Goal: Information Seeking & Learning: Learn about a topic

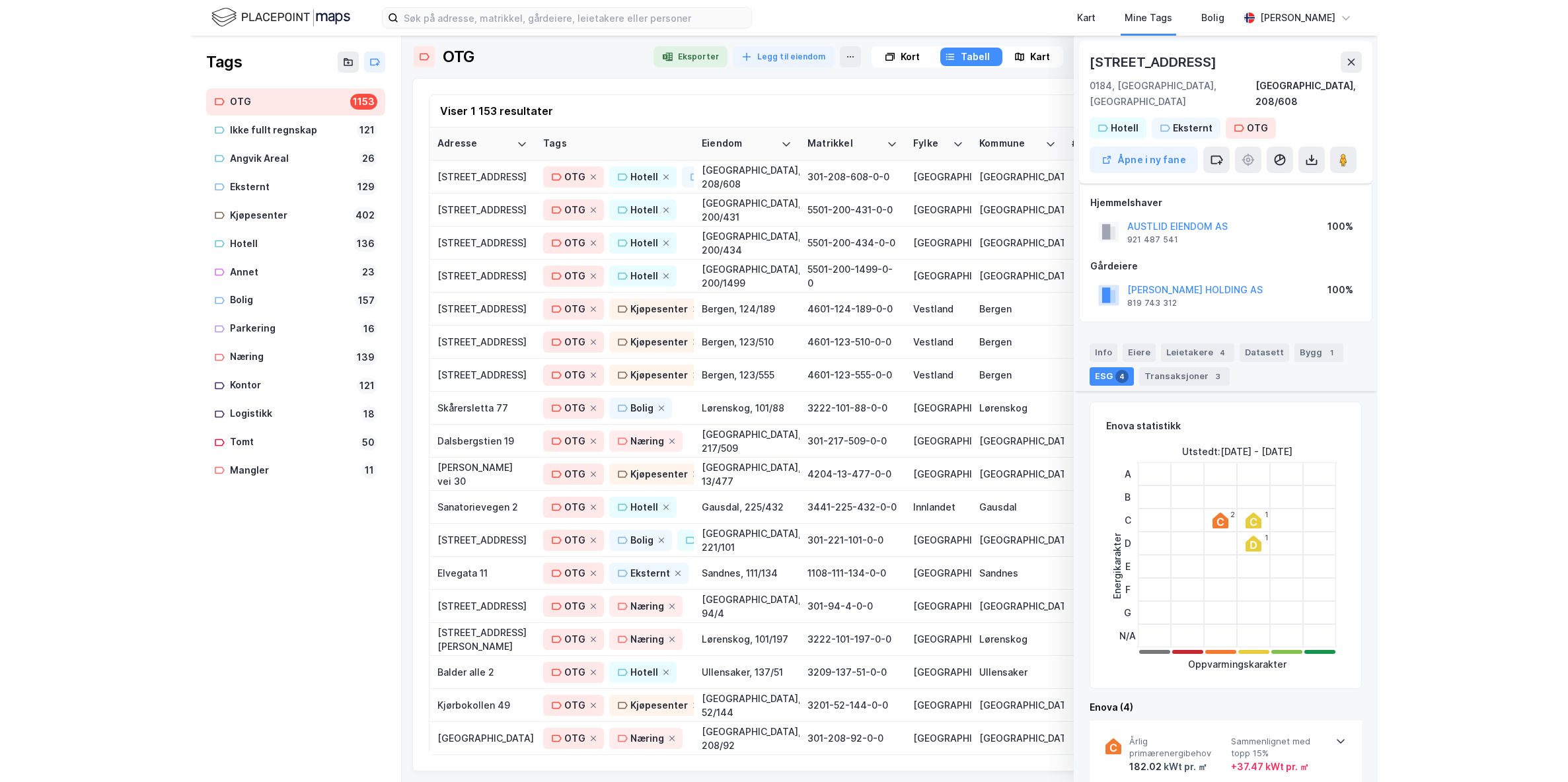
scroll to position [264, 0]
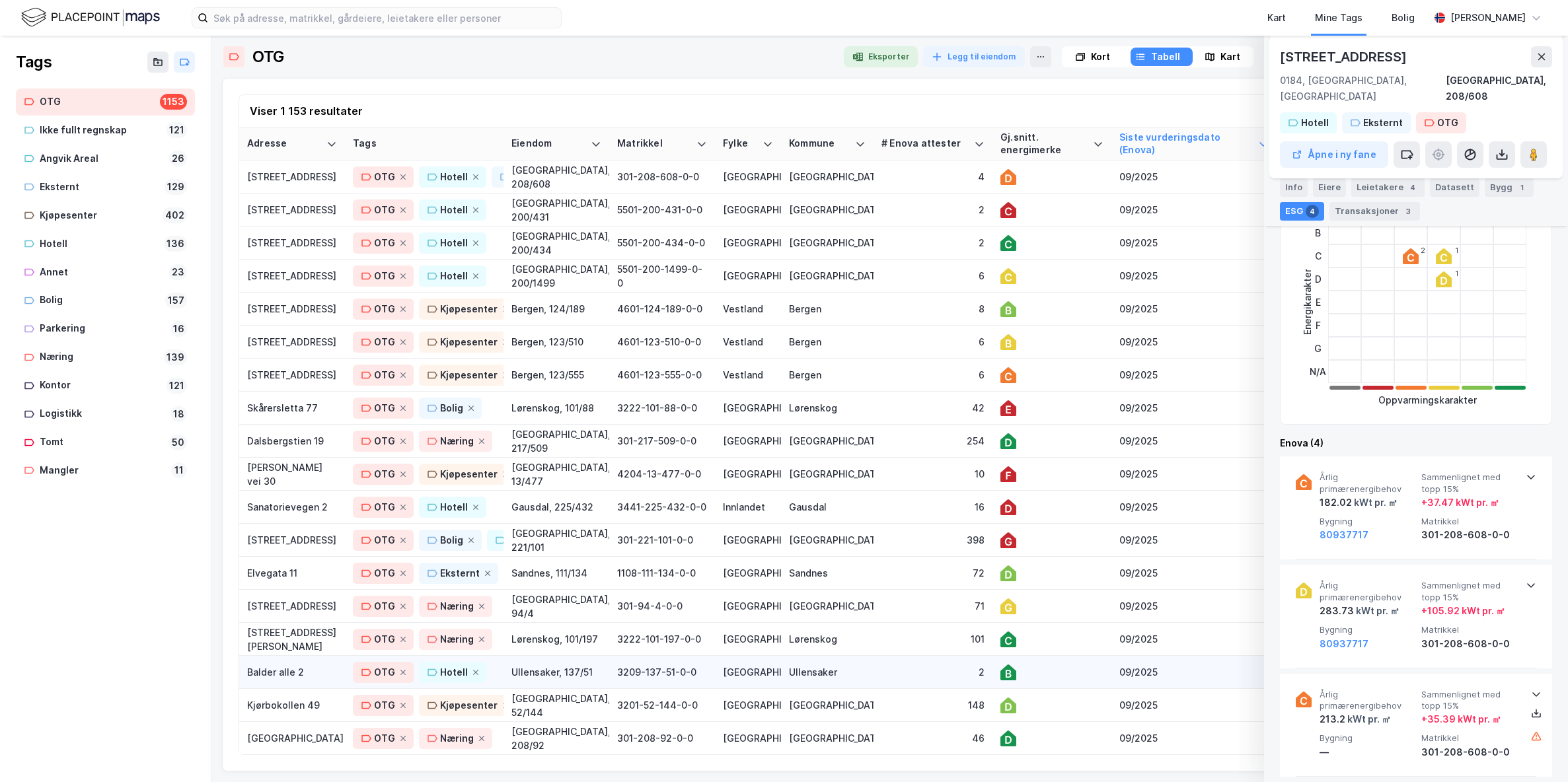
click at [278, 672] on div "Balder alle 2" at bounding box center [292, 672] width 90 height 14
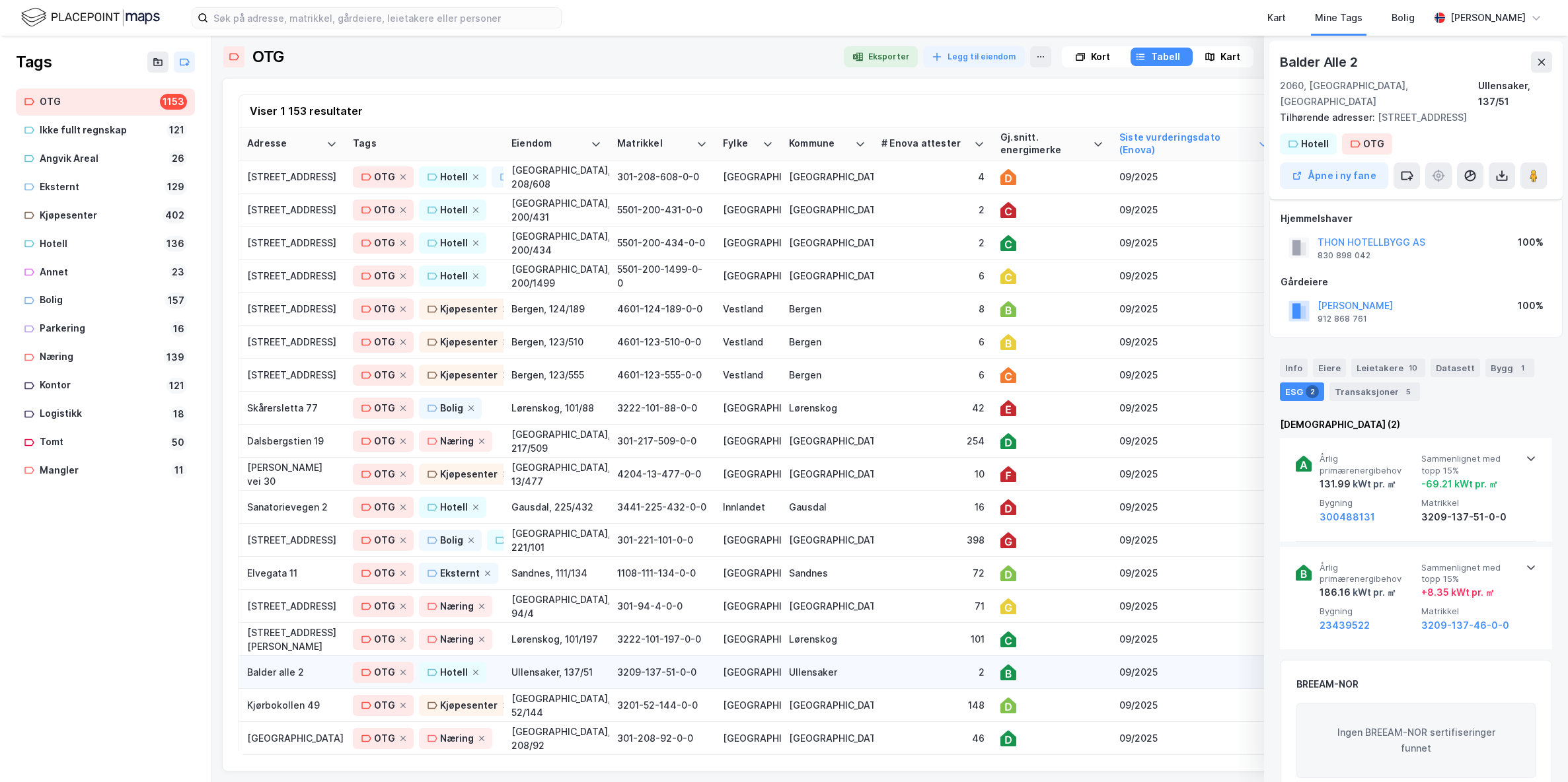
scroll to position [157, 0]
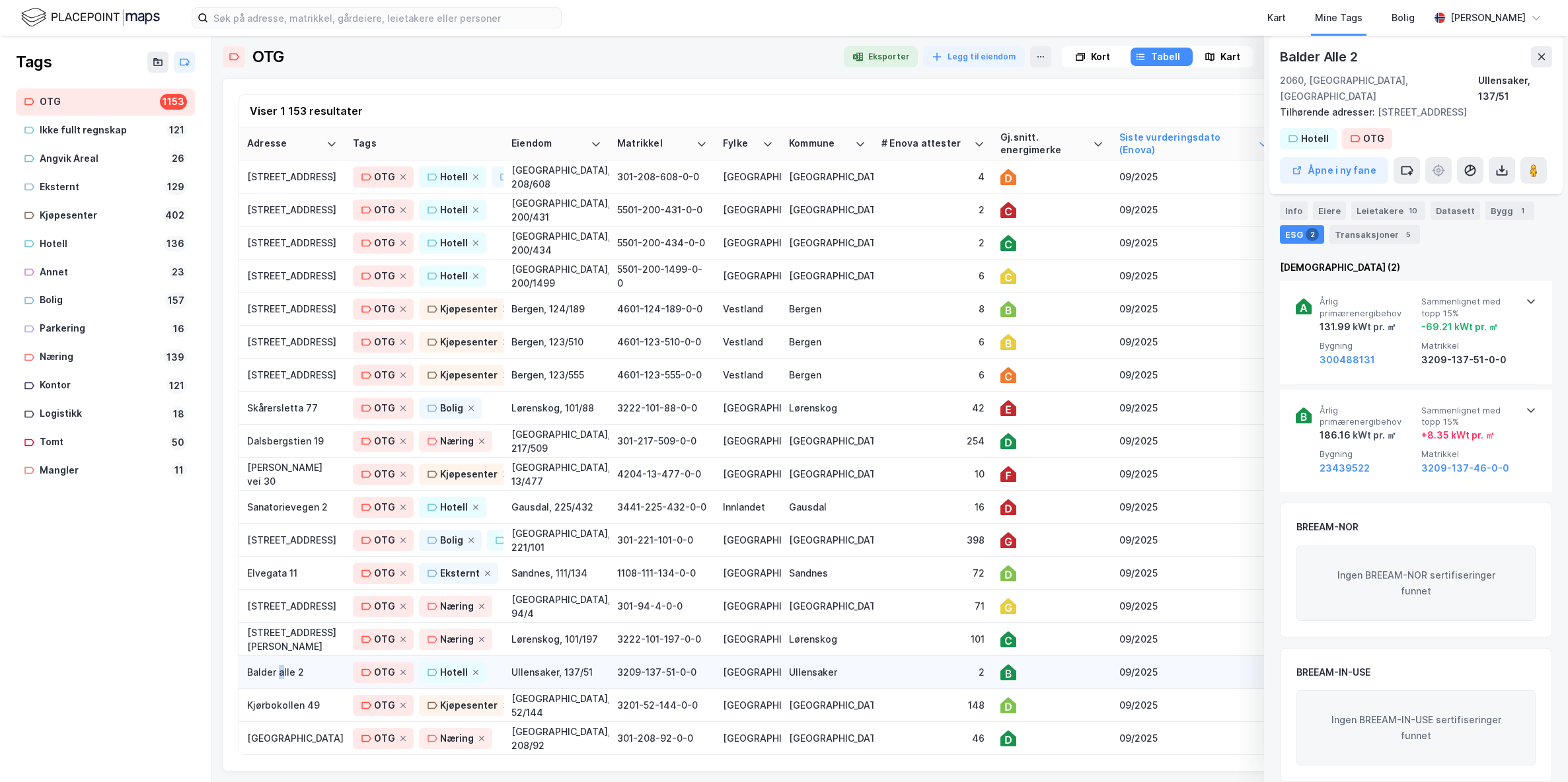
click at [282, 674] on div "Balder alle 2" at bounding box center [292, 672] width 90 height 14
click at [1187, 157] on button "Åpne i ny fane" at bounding box center [1334, 170] width 108 height 26
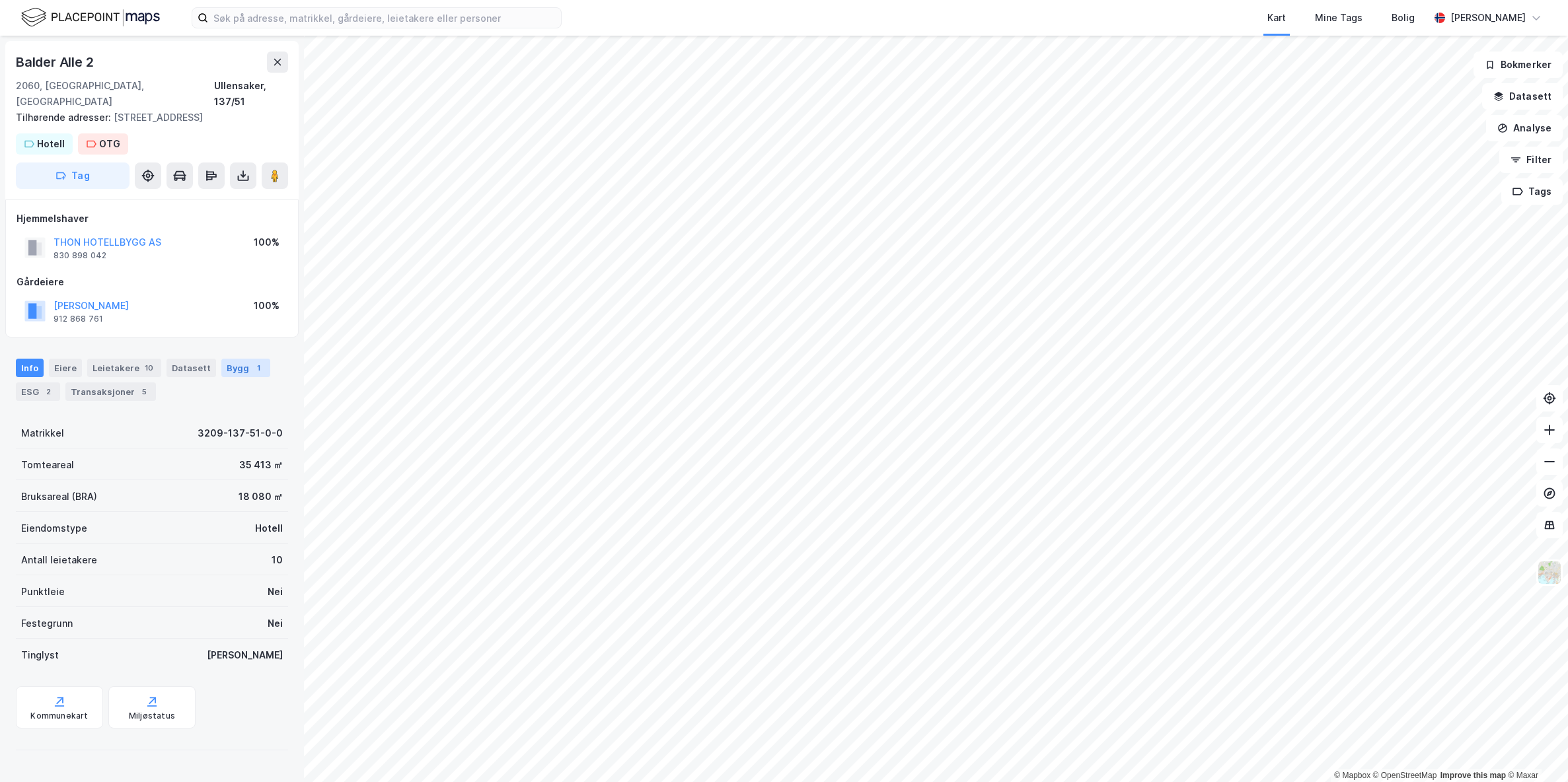
click at [231, 358] on div "Bygg 1" at bounding box center [246, 368] width 49 height 19
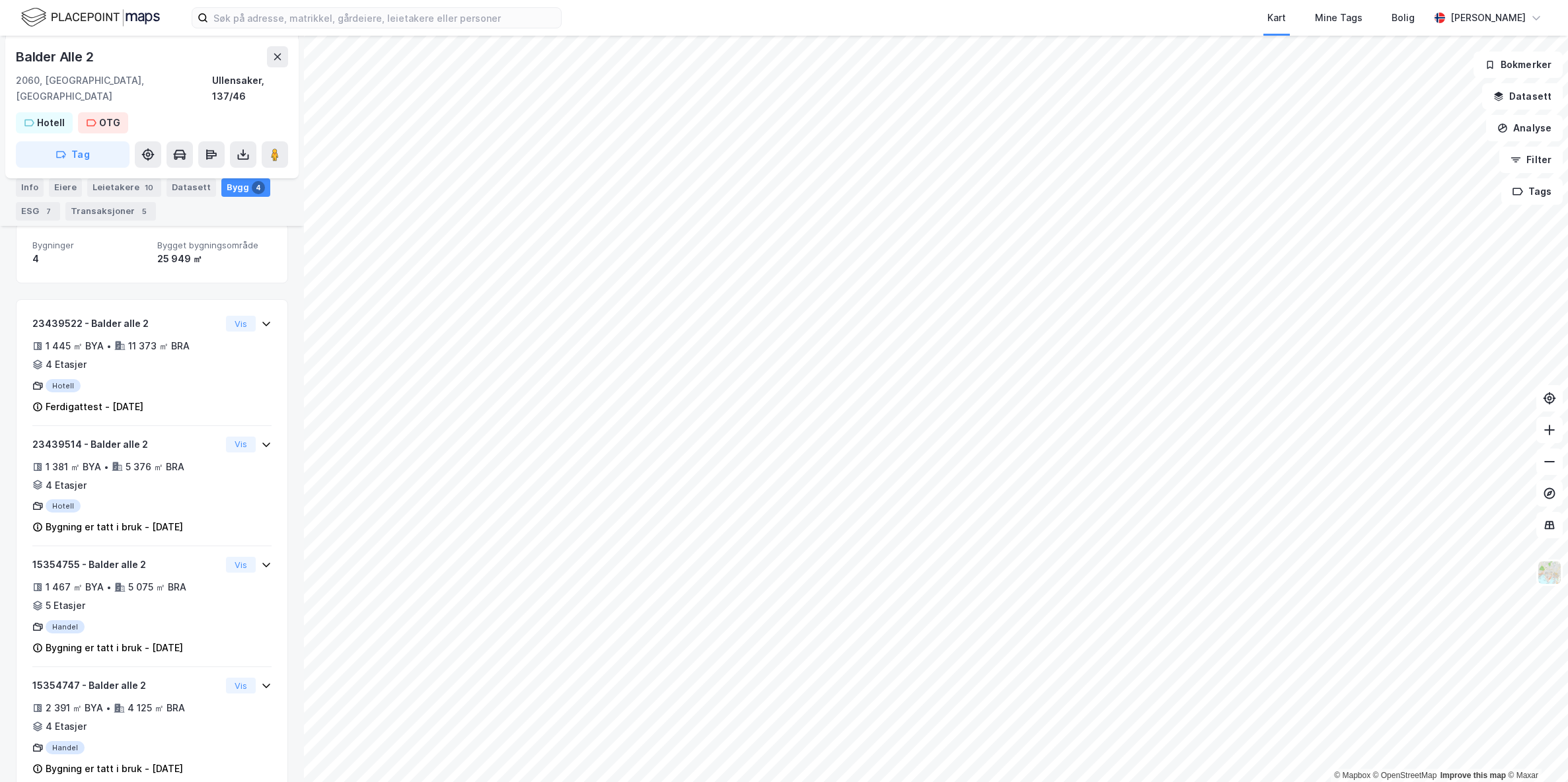
scroll to position [190, 0]
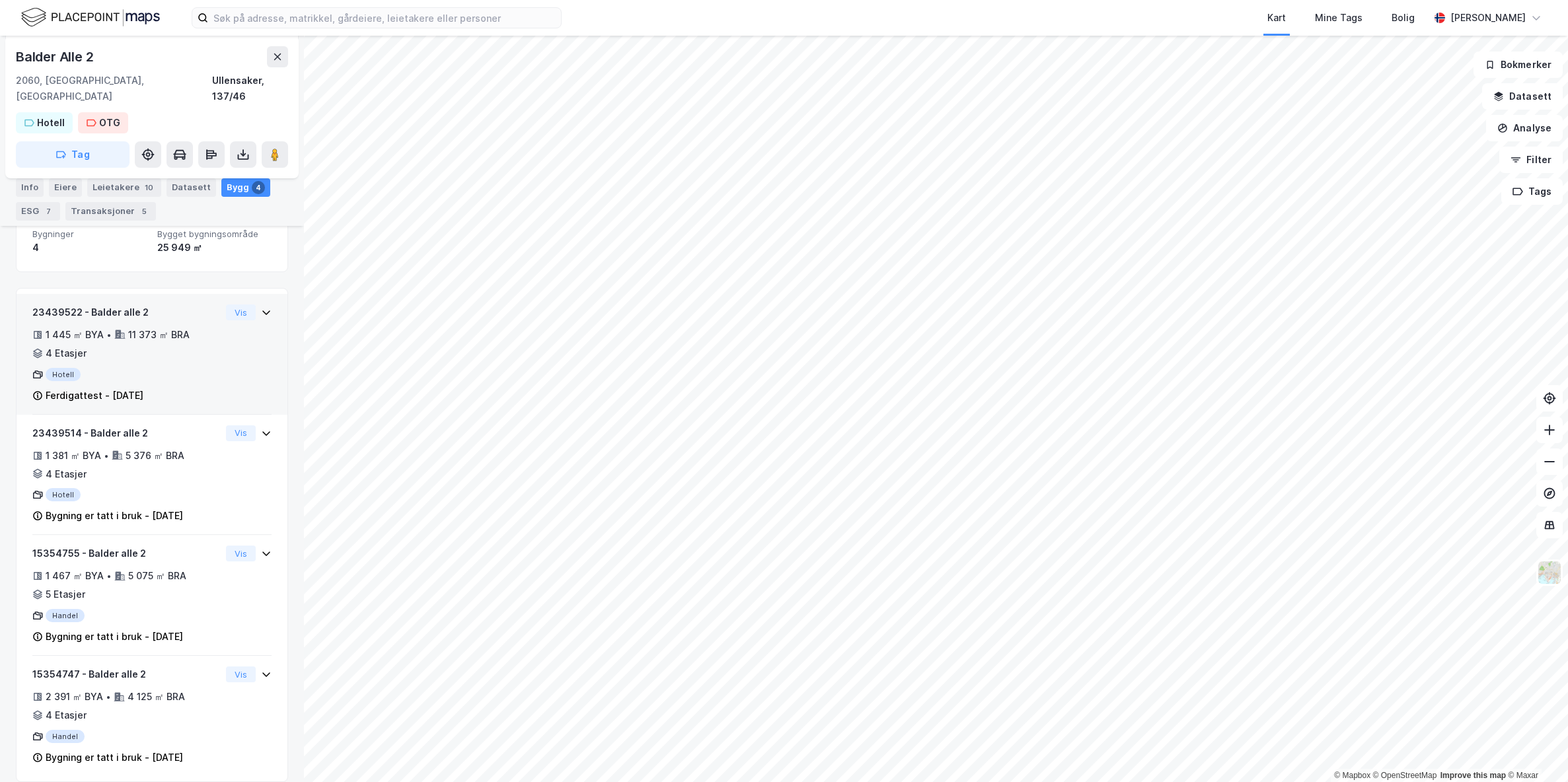
click at [261, 307] on icon at bounding box center [266, 313] width 11 height 11
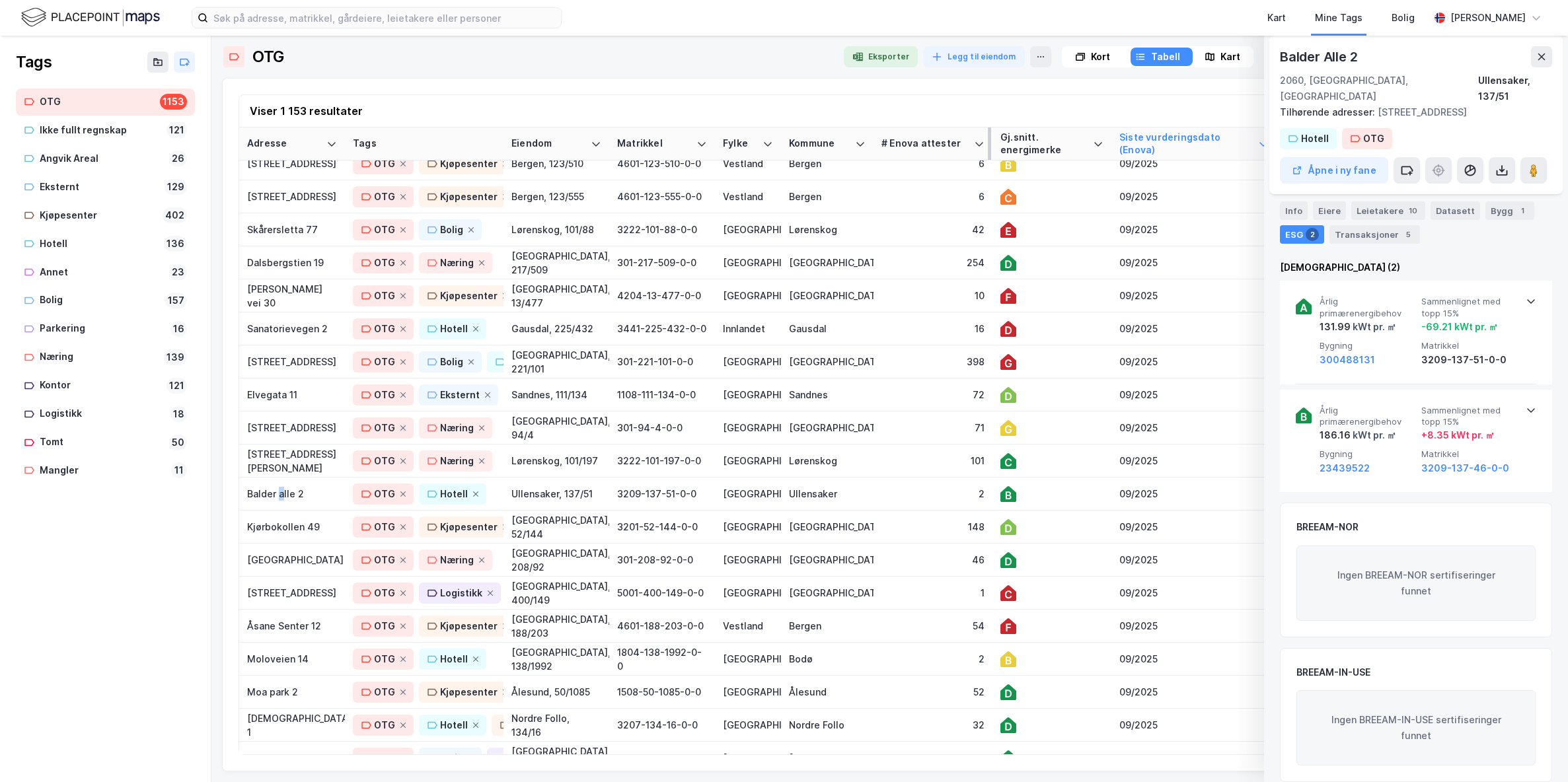
scroll to position [66, 0]
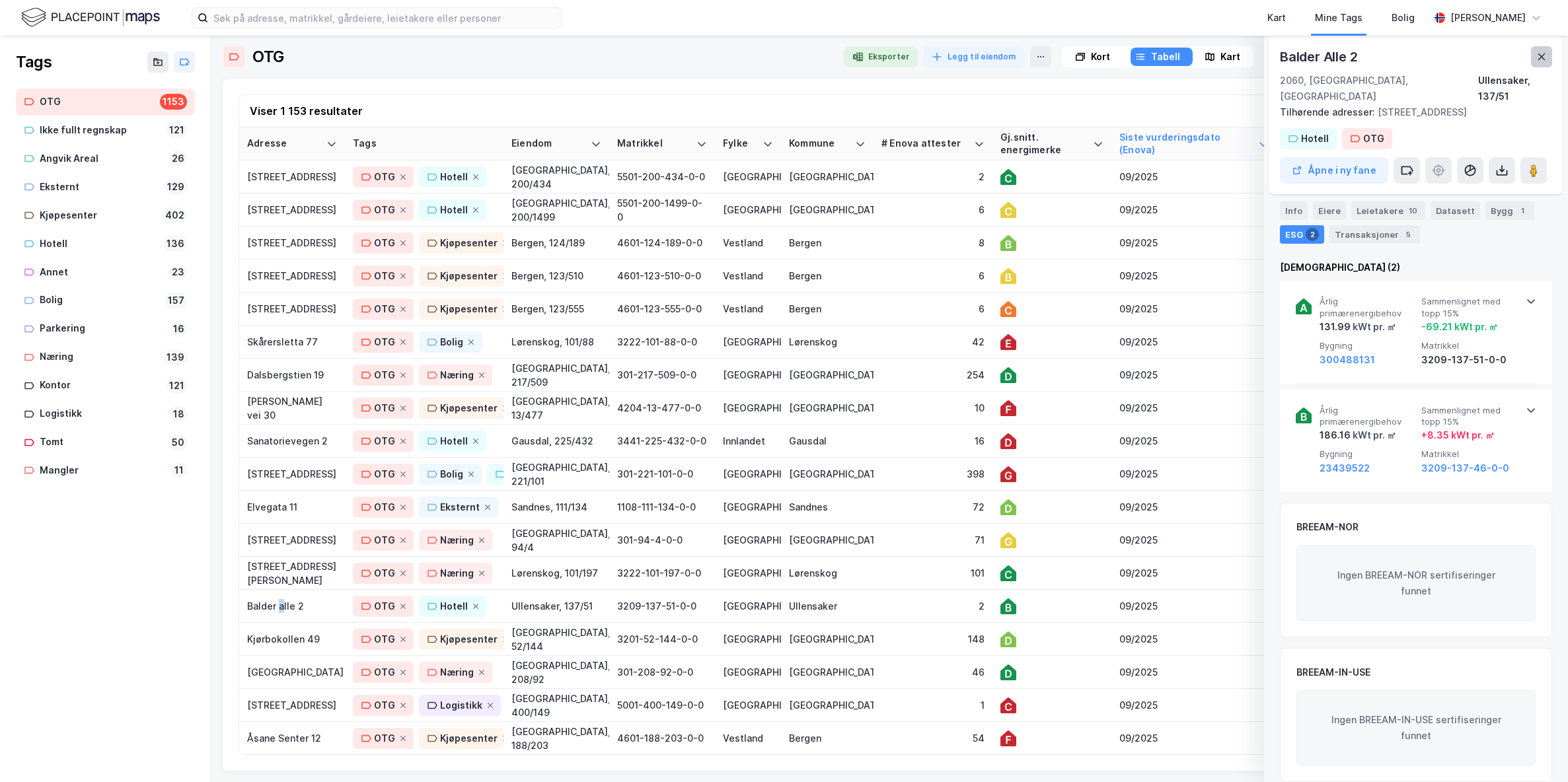
click at [1537, 56] on icon at bounding box center [1542, 57] width 11 height 11
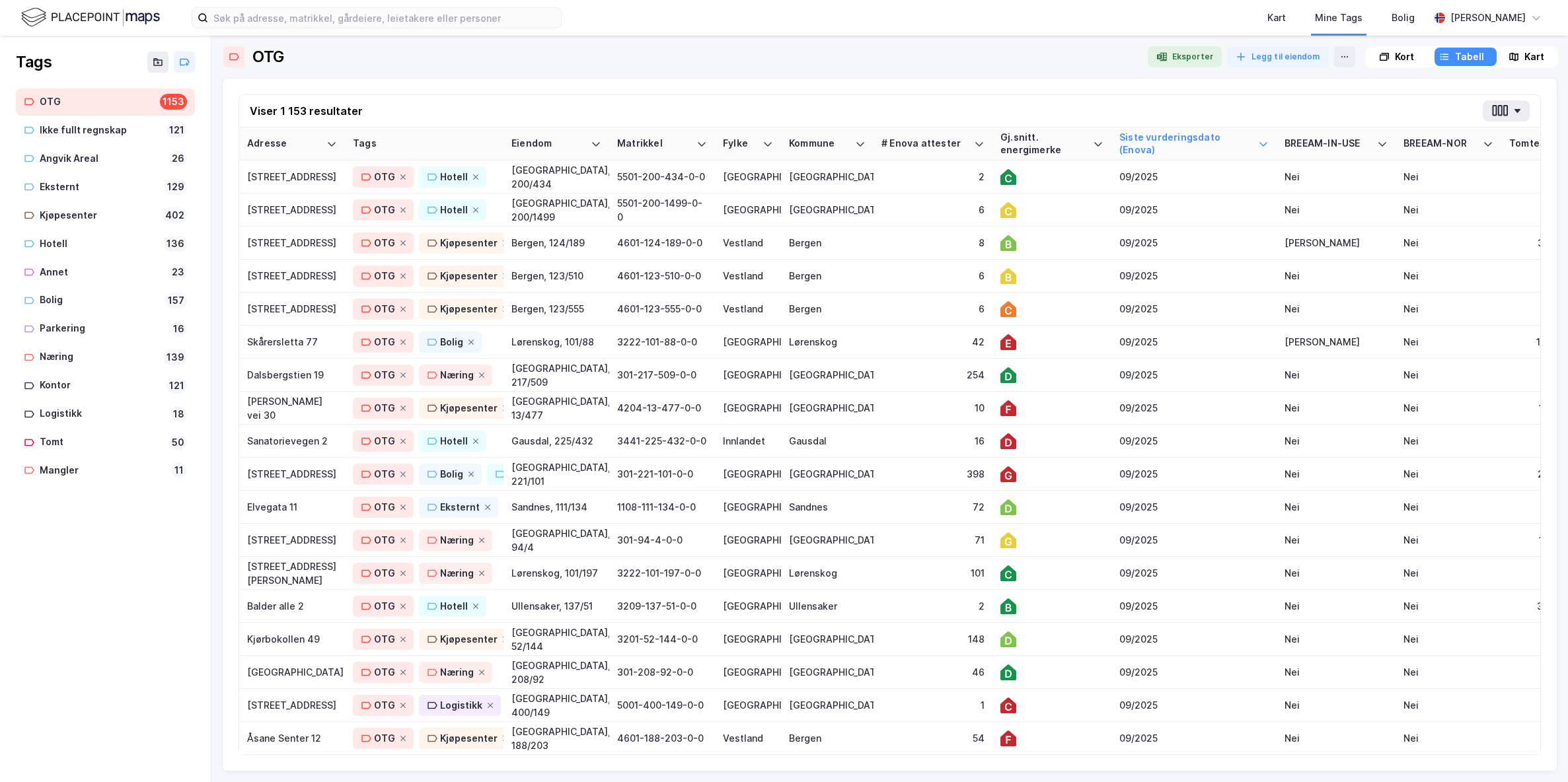
click at [1526, 55] on div "Kart" at bounding box center [1534, 57] width 20 height 16
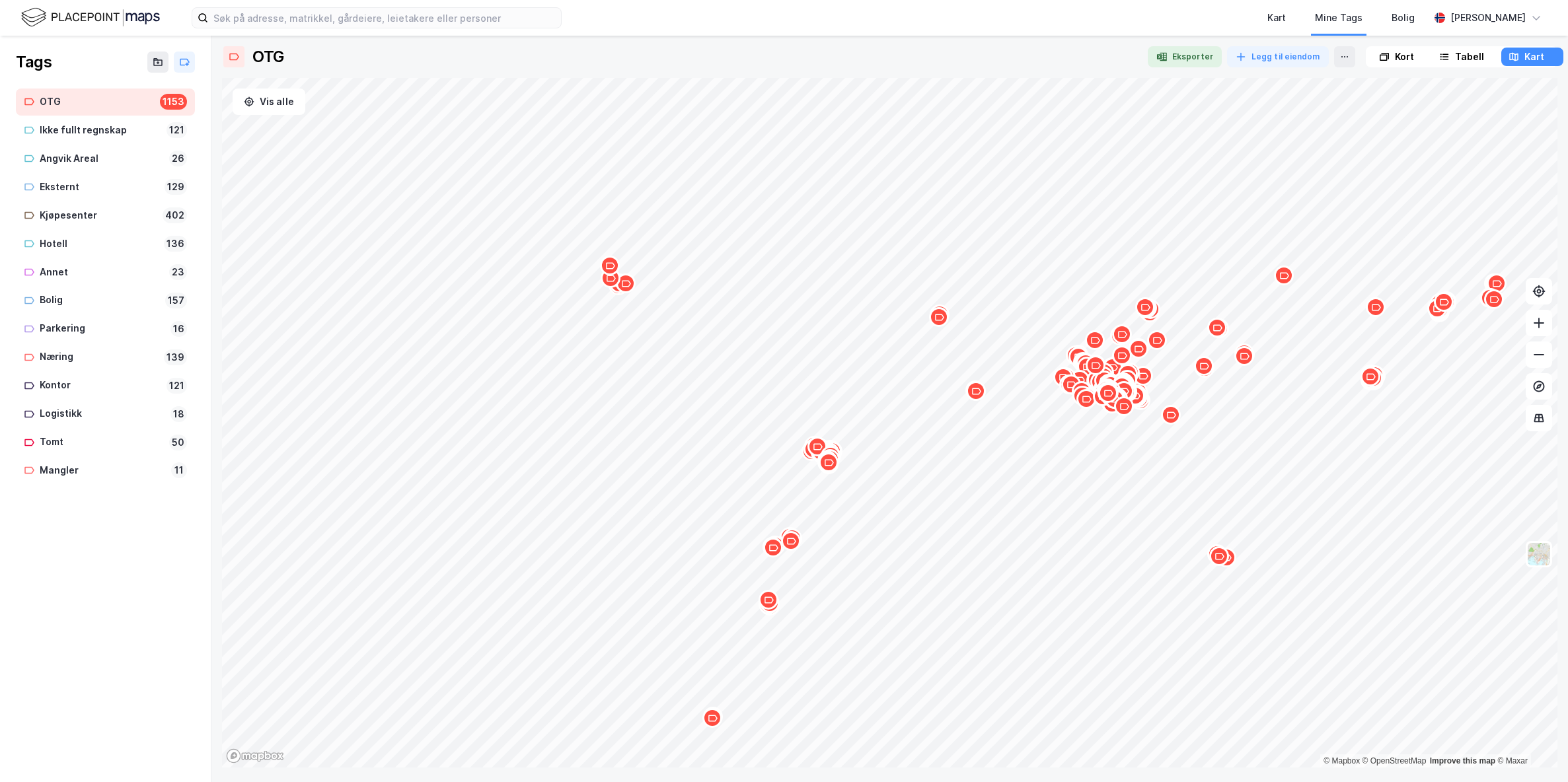
click at [818, 454] on div "Map marker" at bounding box center [827, 462] width 20 height 19
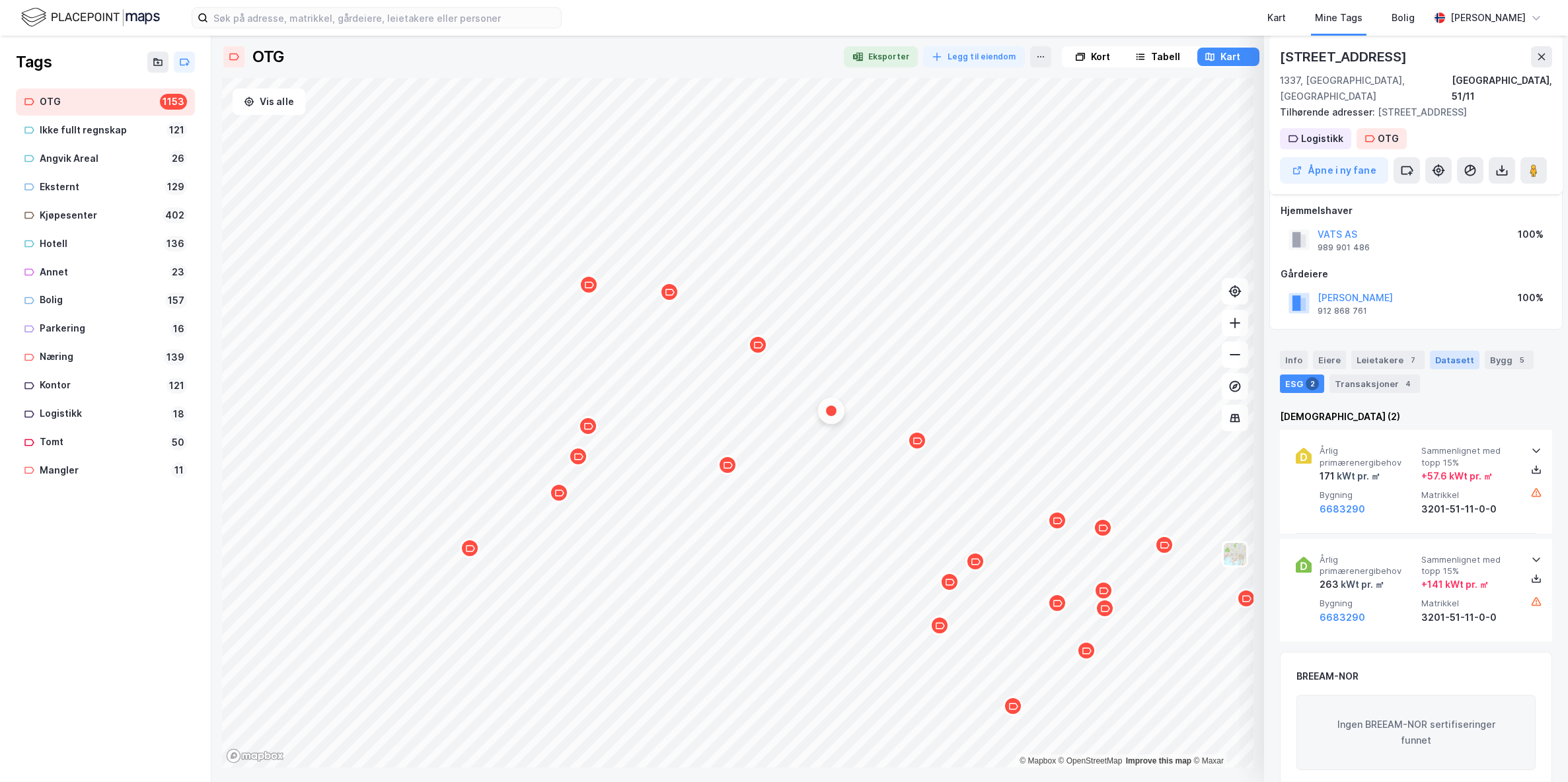
scroll to position [0, 0]
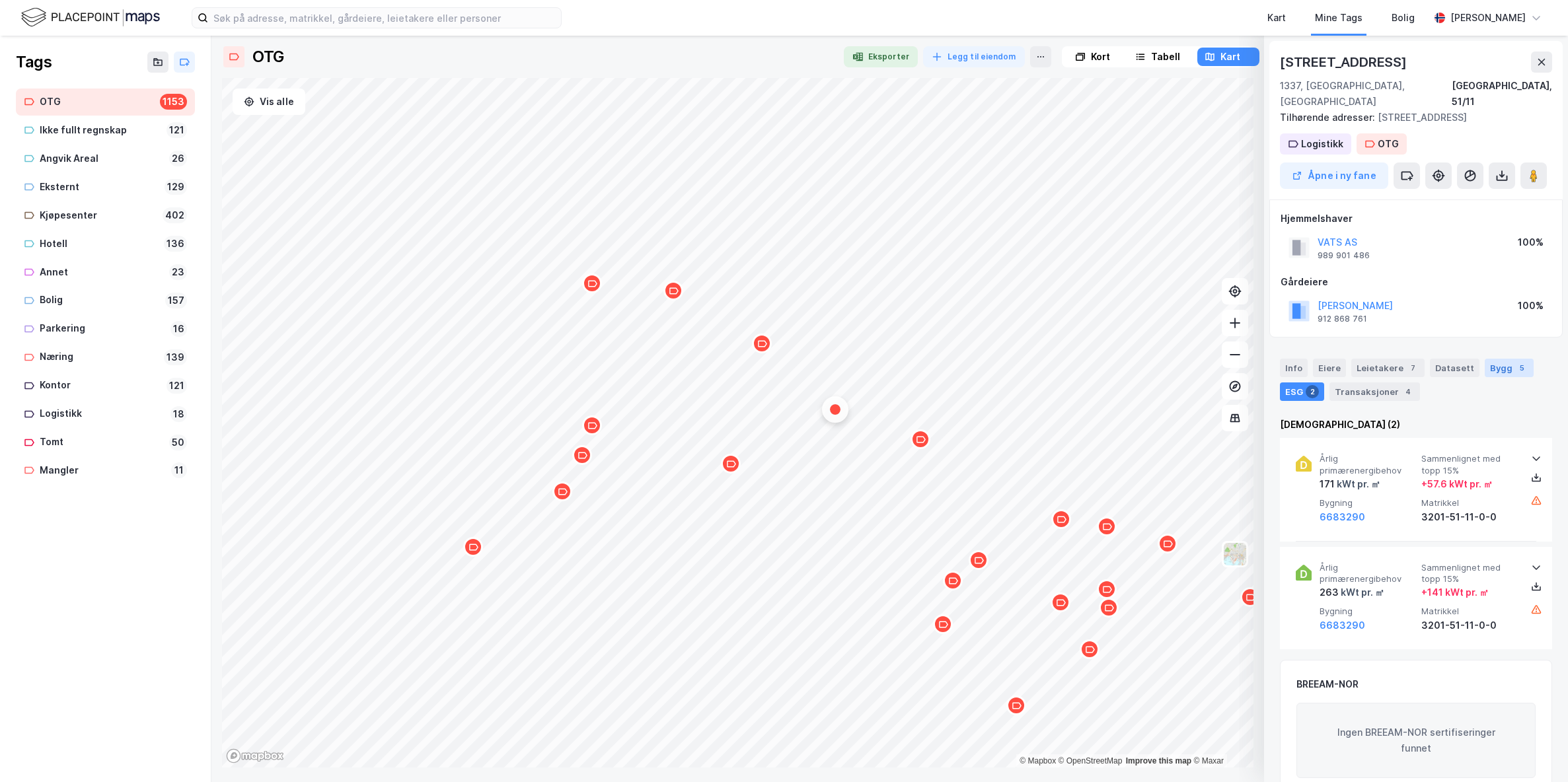
click at [1491, 358] on div "Bygg 5" at bounding box center [1509, 368] width 49 height 19
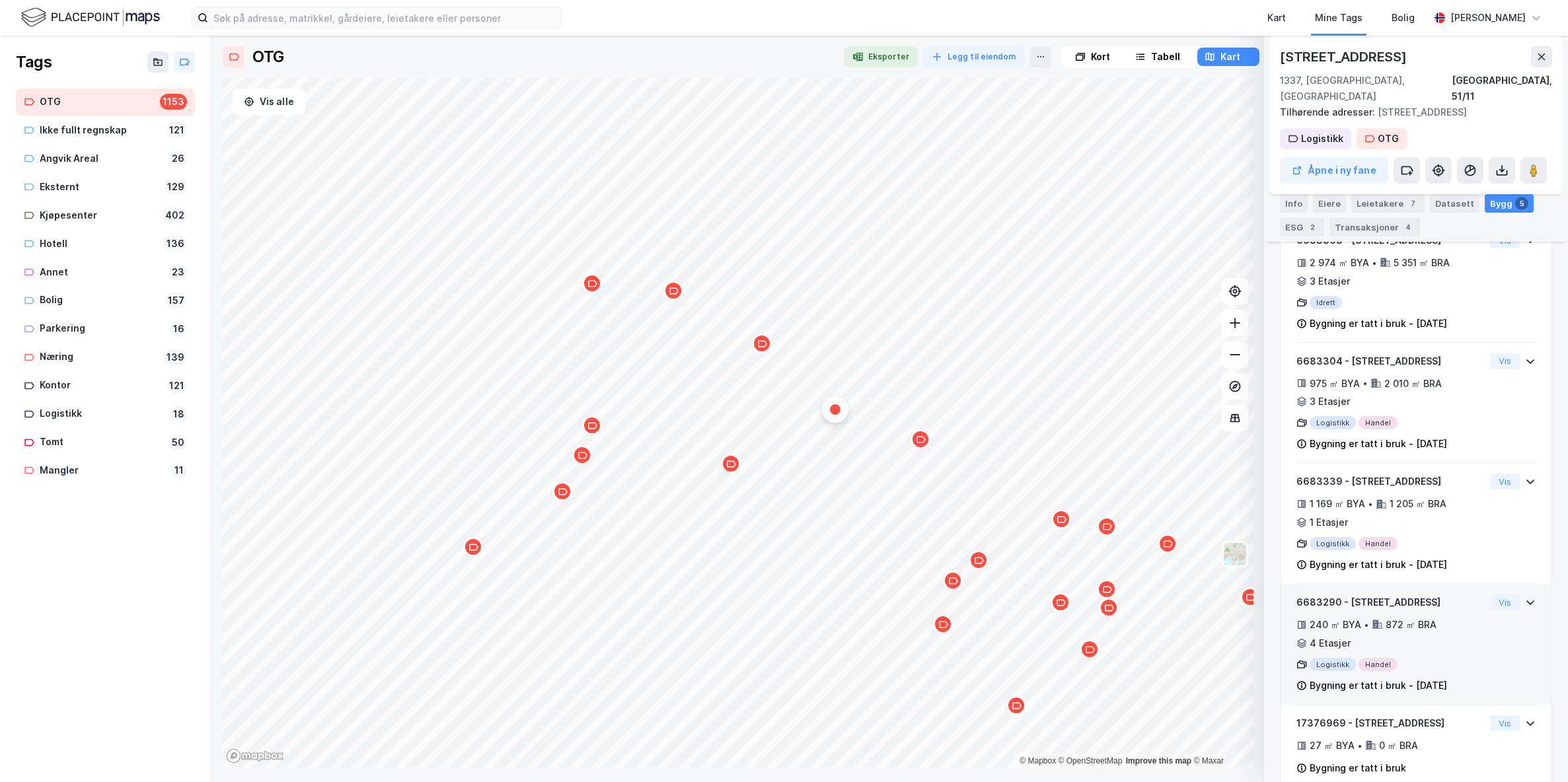
scroll to position [288, 0]
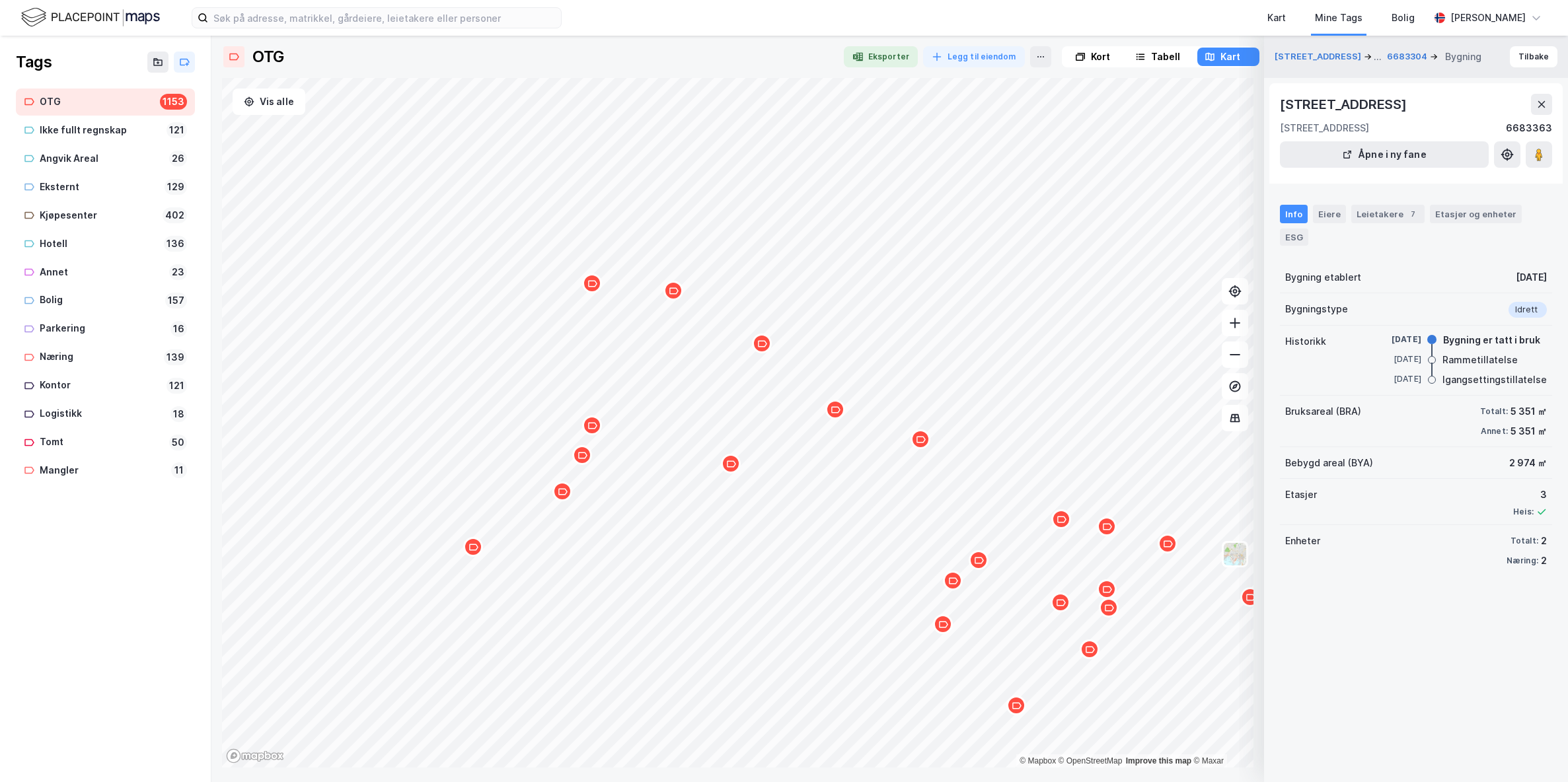
click at [922, 444] on icon "Map marker" at bounding box center [920, 439] width 10 height 10
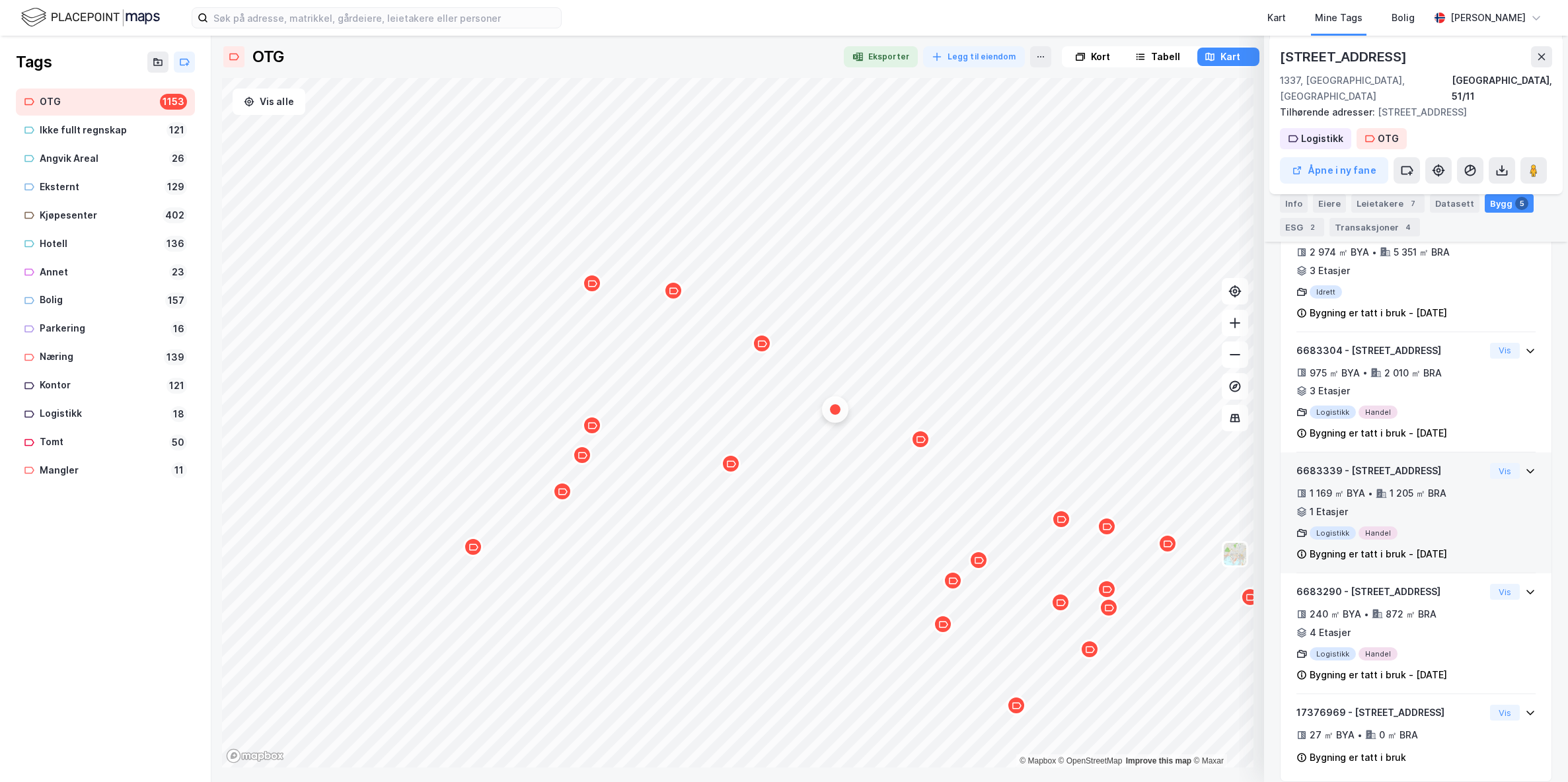
scroll to position [0, 0]
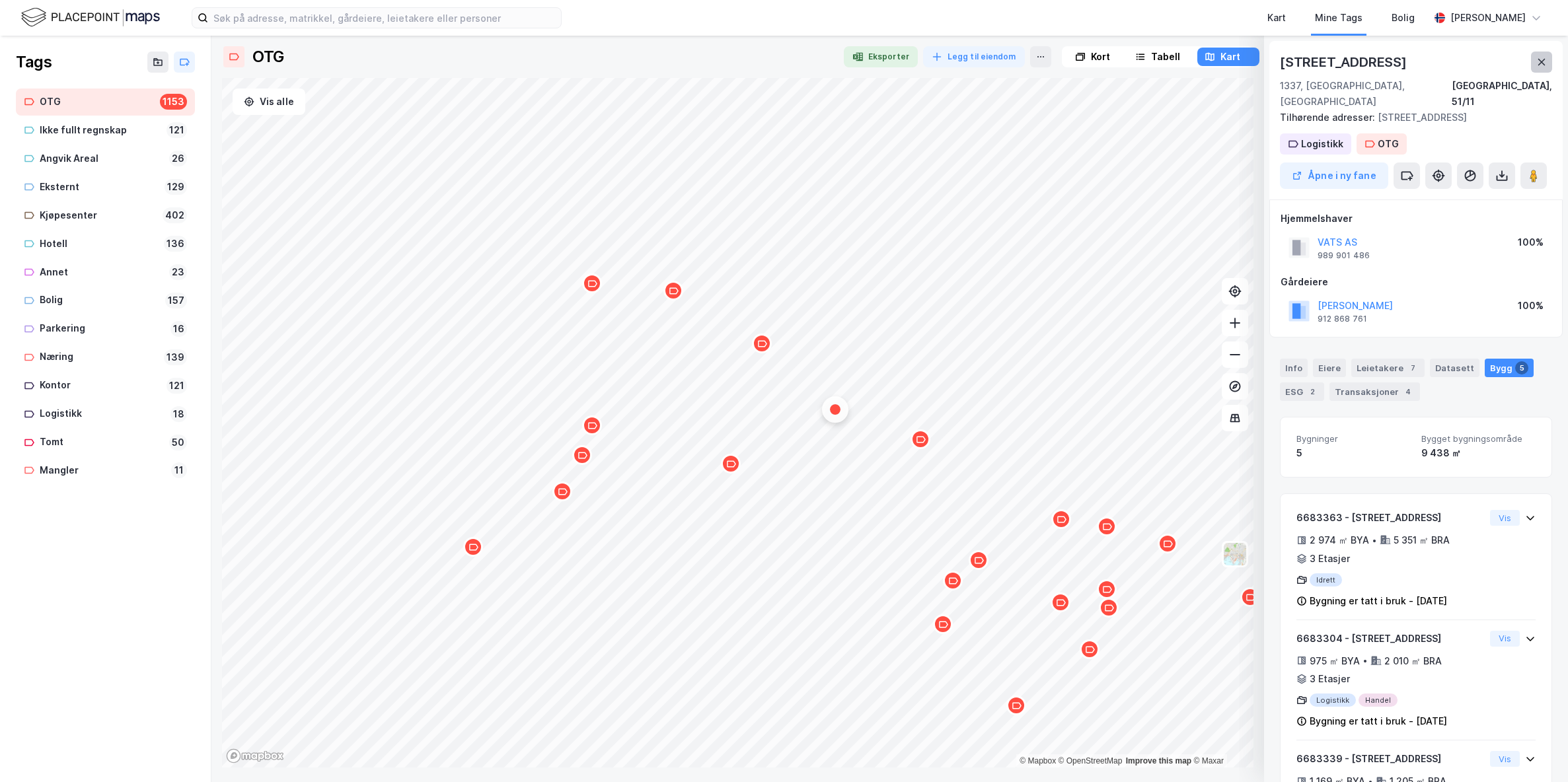
click at [1542, 63] on icon at bounding box center [1542, 62] width 7 height 7
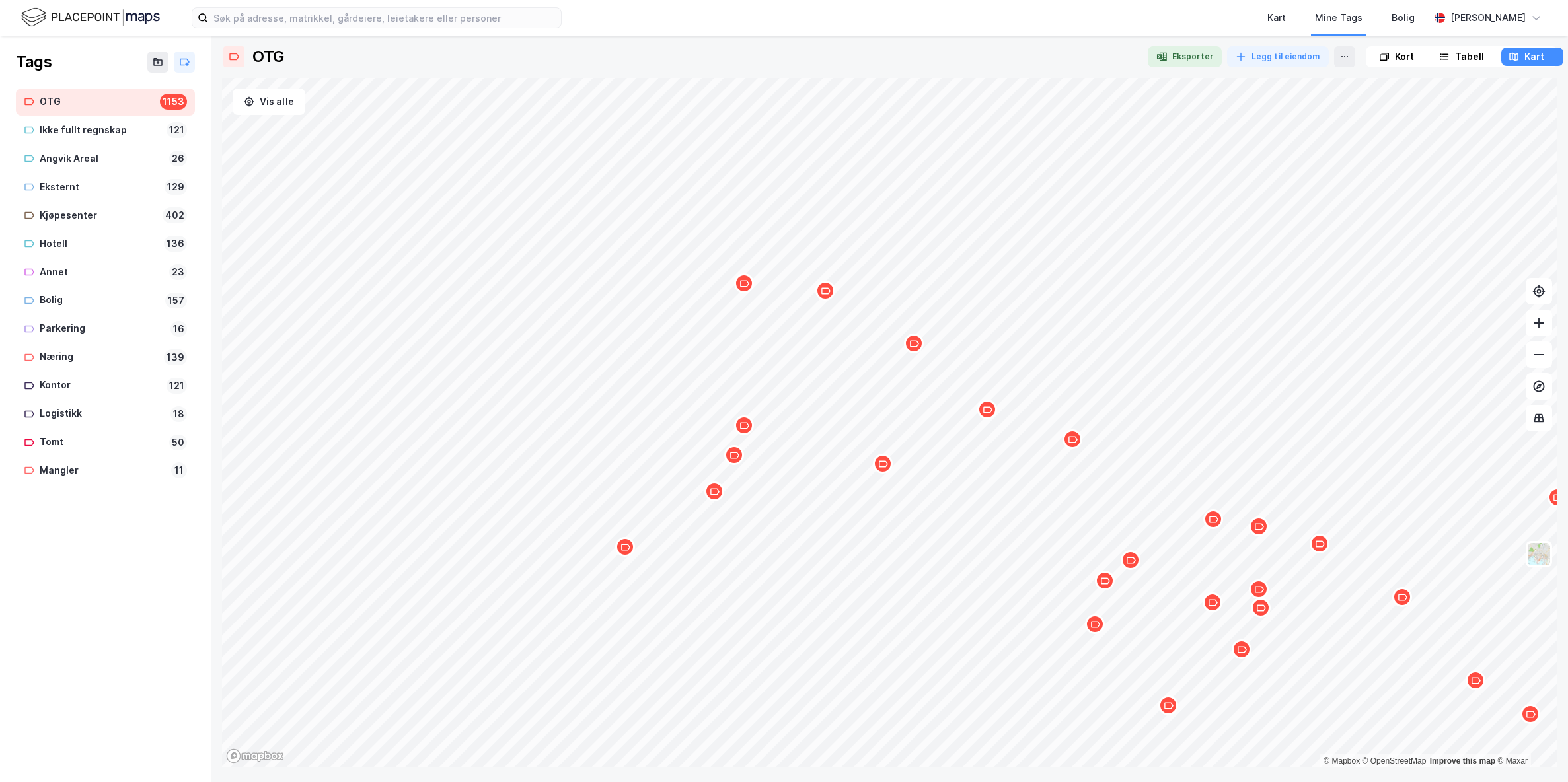
click at [1462, 58] on div "Tabell" at bounding box center [1469, 57] width 29 height 16
